Goal: Task Accomplishment & Management: Use online tool/utility

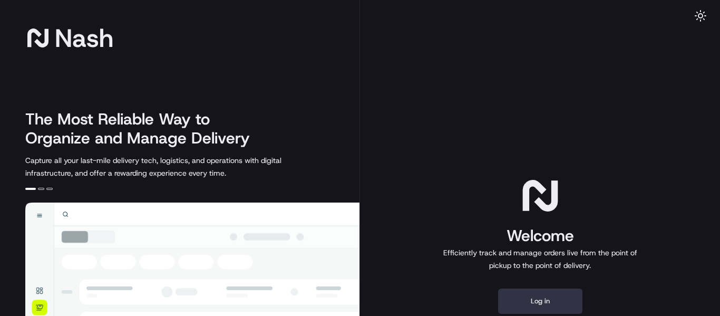
click at [545, 290] on button "Log in" at bounding box center [540, 300] width 84 height 25
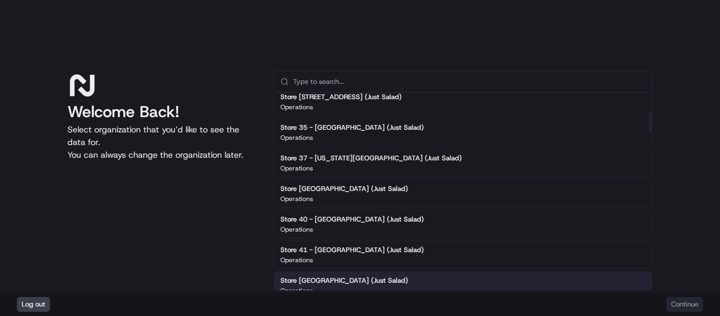
scroll to position [158, 0]
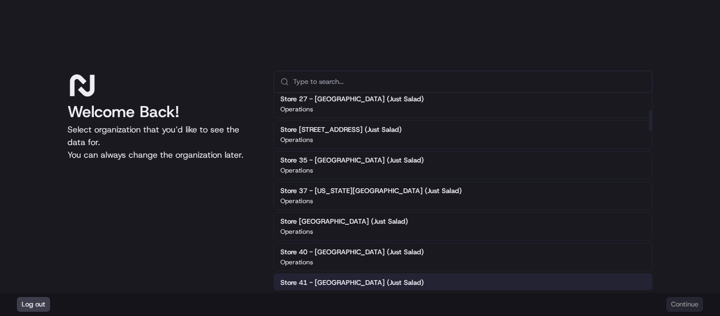
click at [373, 278] on h2 "Store 41 - [GEOGRAPHIC_DATA] (Just Salad)" at bounding box center [351, 282] width 143 height 9
click at [690, 305] on button "Continue" at bounding box center [684, 304] width 37 height 15
